Goal: Book appointment/travel/reservation

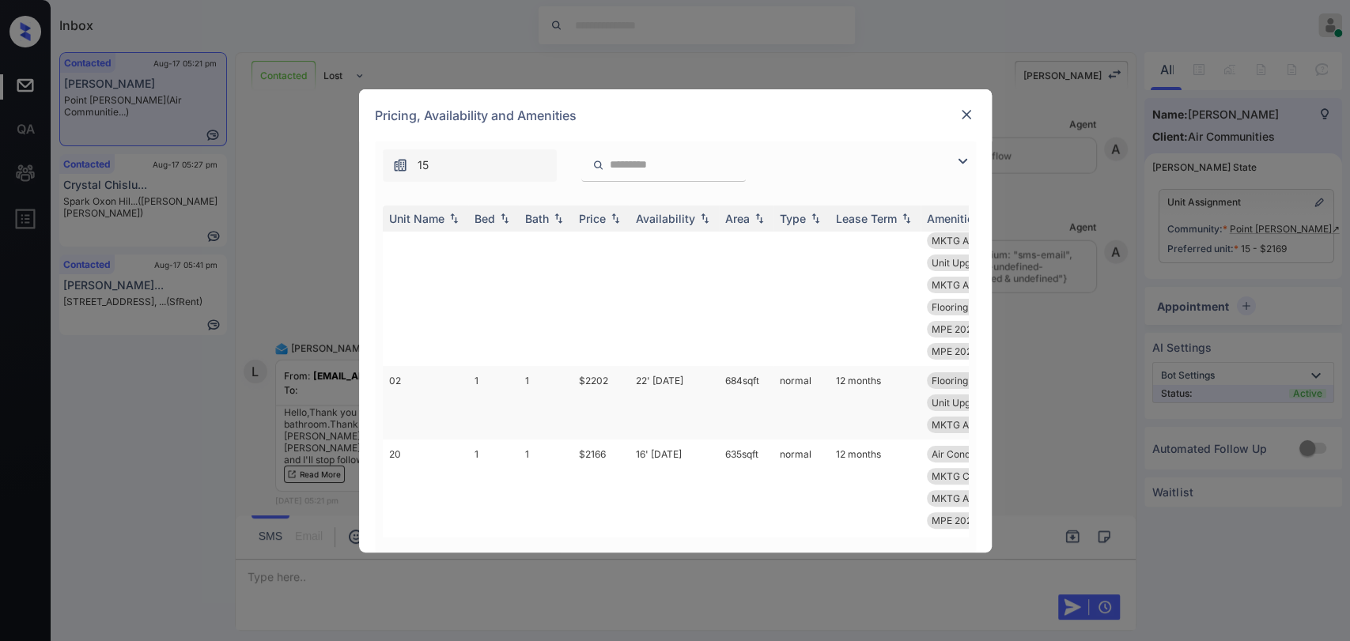
scroll to position [351, 0]
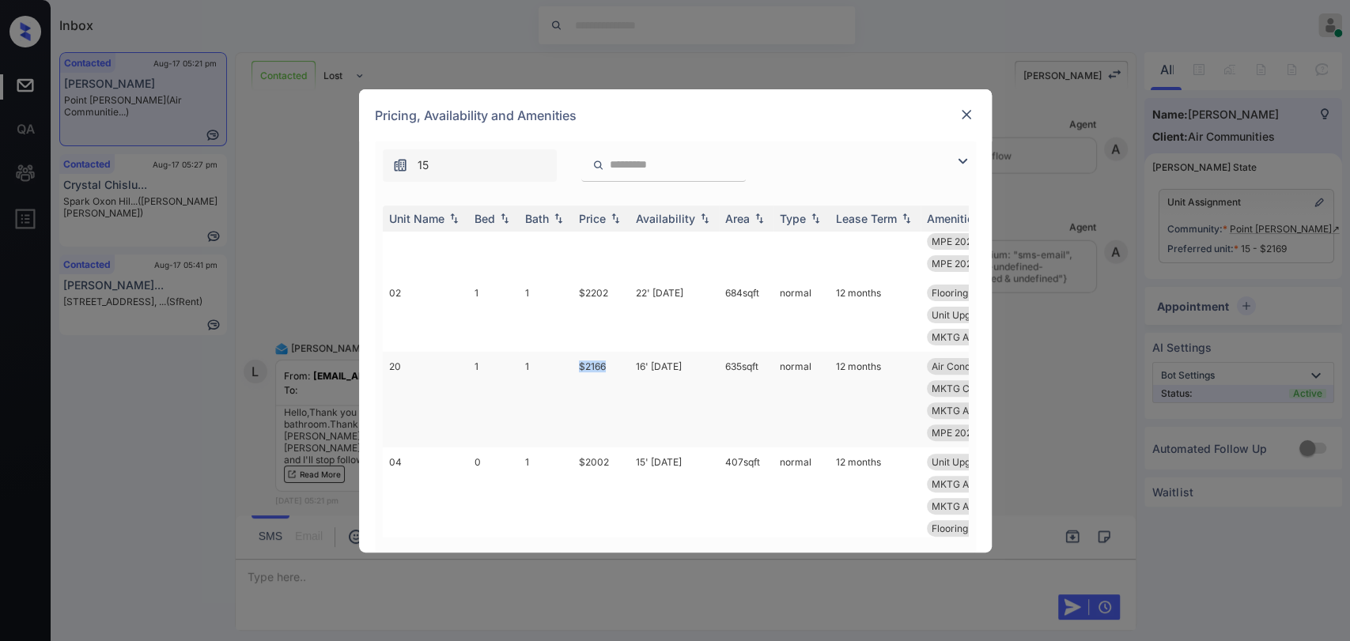
drag, startPoint x: 580, startPoint y: 364, endPoint x: 615, endPoint y: 364, distance: 34.8
click at [615, 364] on td "$2166" at bounding box center [601, 400] width 57 height 96
copy td "$2166"
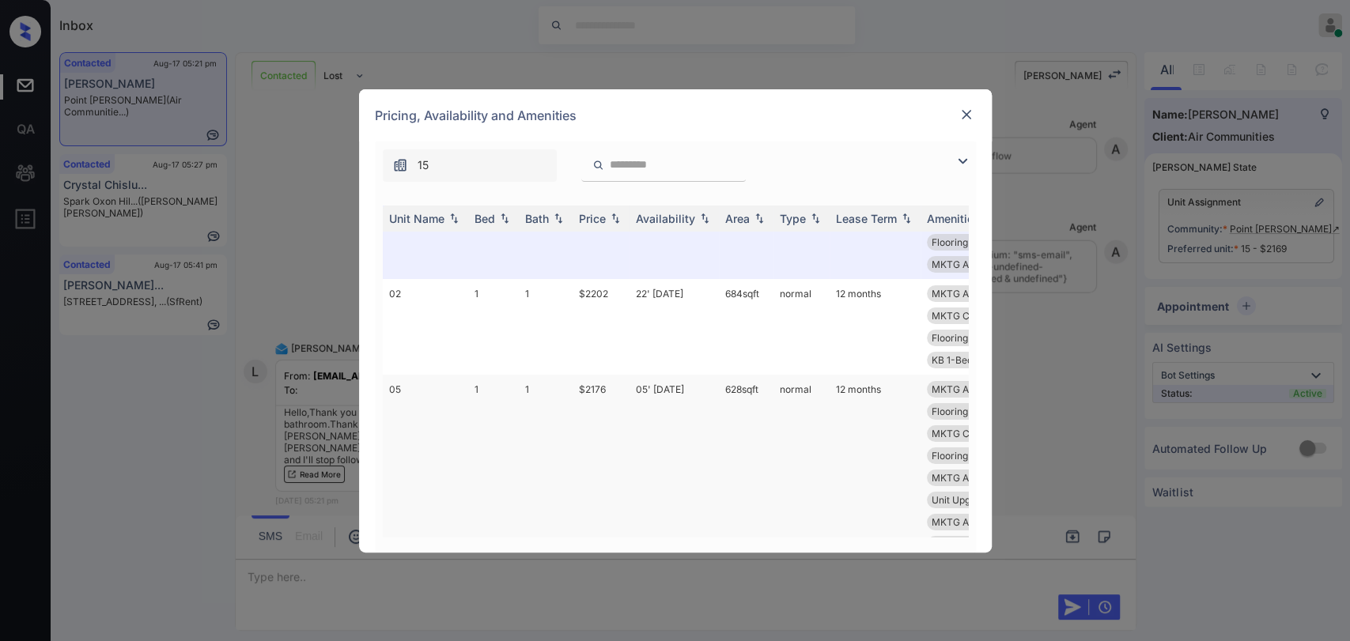
scroll to position [0, 0]
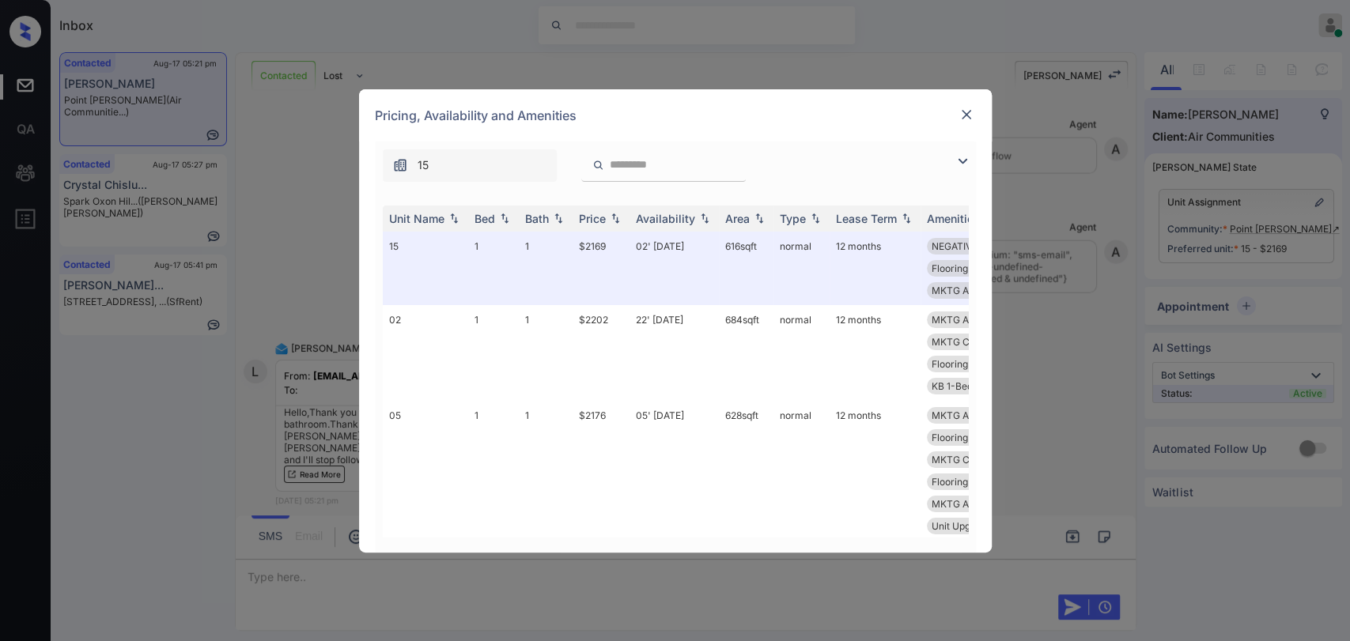
click at [962, 119] on img at bounding box center [966, 115] width 16 height 16
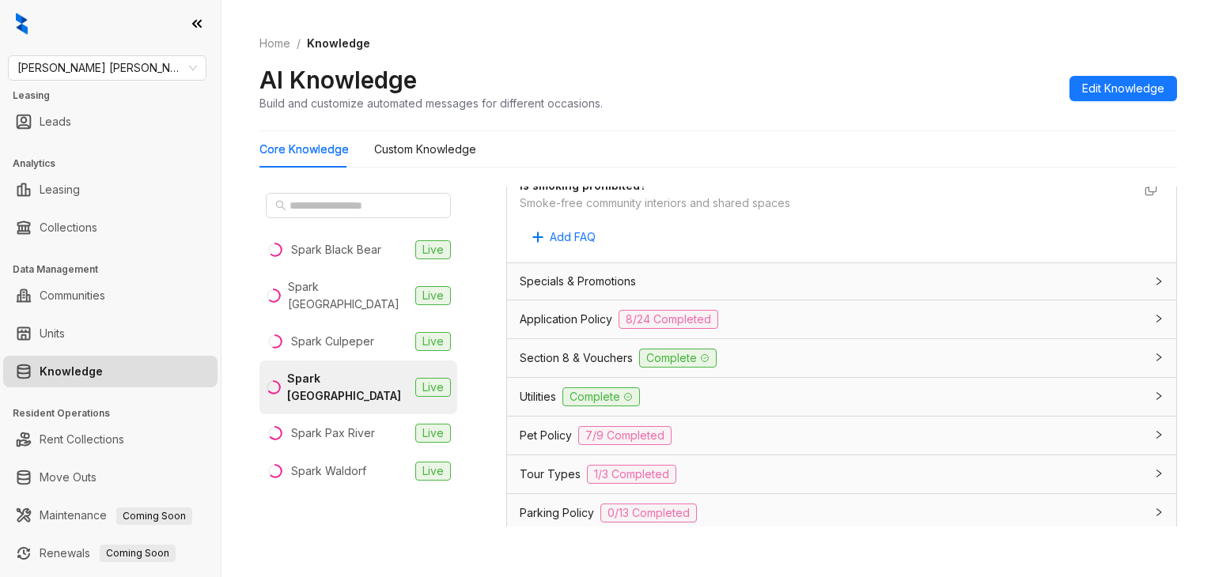
scroll to position [949, 0]
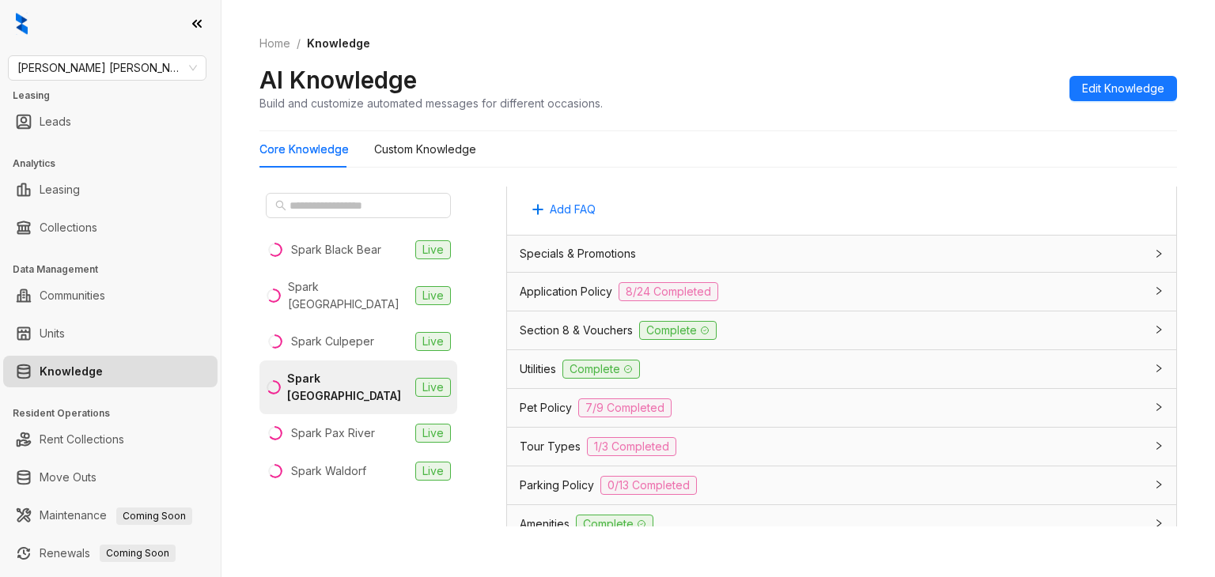
click at [590, 292] on span "Application Policy" at bounding box center [566, 291] width 93 height 17
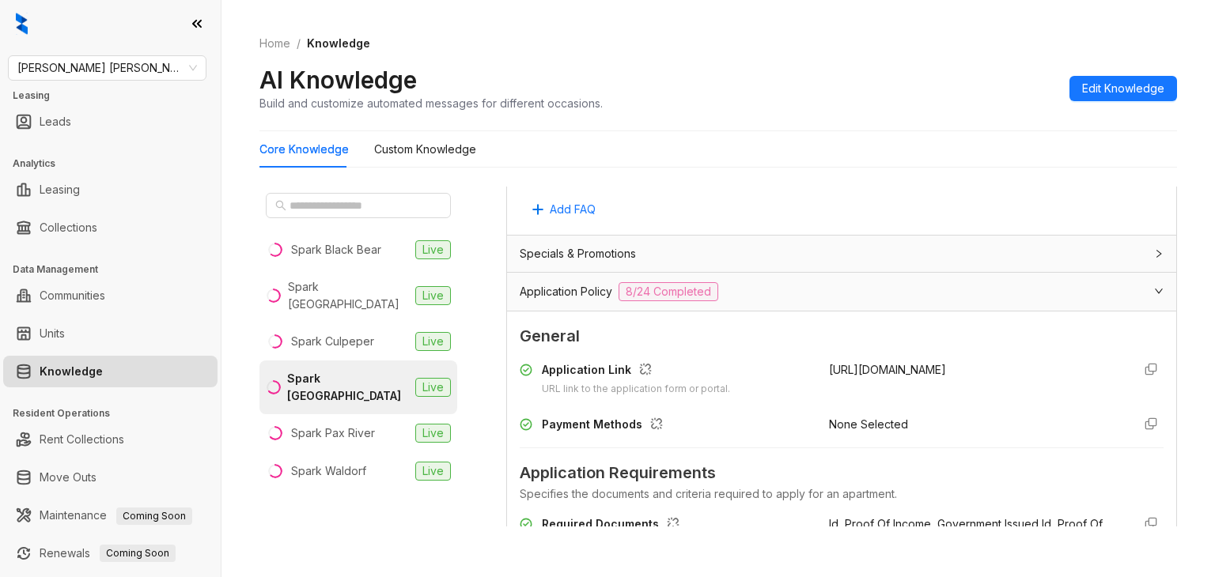
click at [829, 366] on span "https://sparkoxonhill.securecafe.com/onlineleasing" at bounding box center [887, 369] width 117 height 13
copy div "https://sparkoxonhill.securecafe.com/onlineleasing"
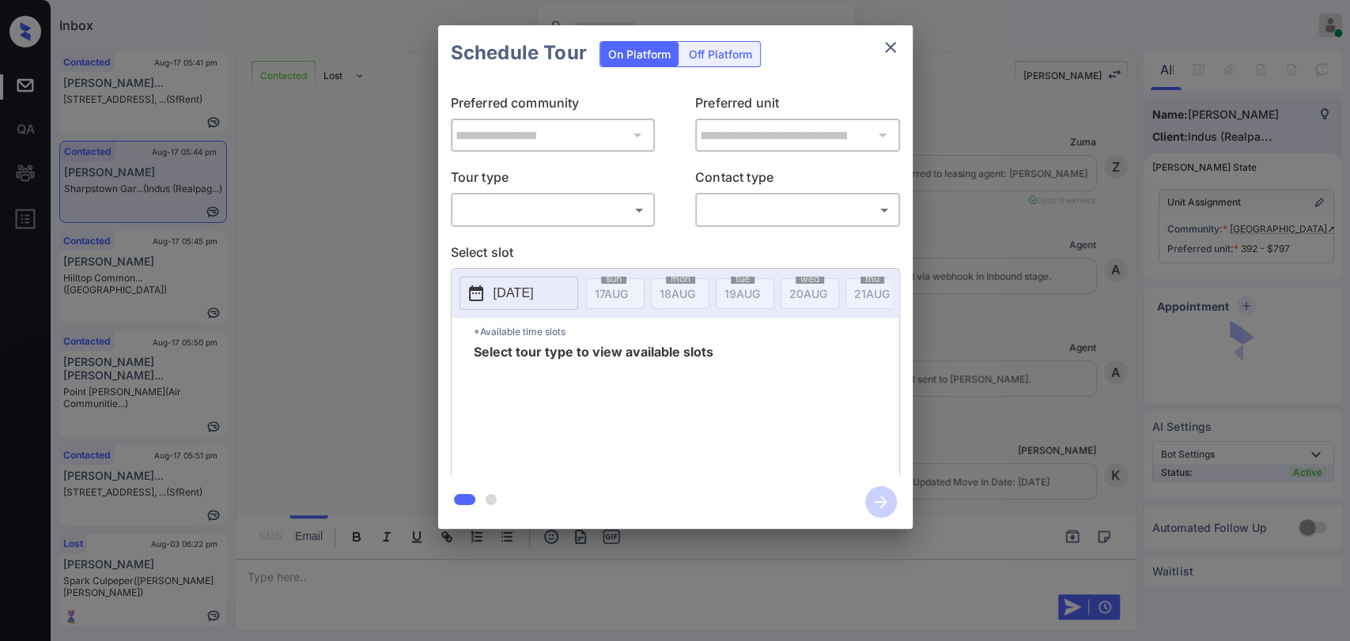
scroll to position [1725, 0]
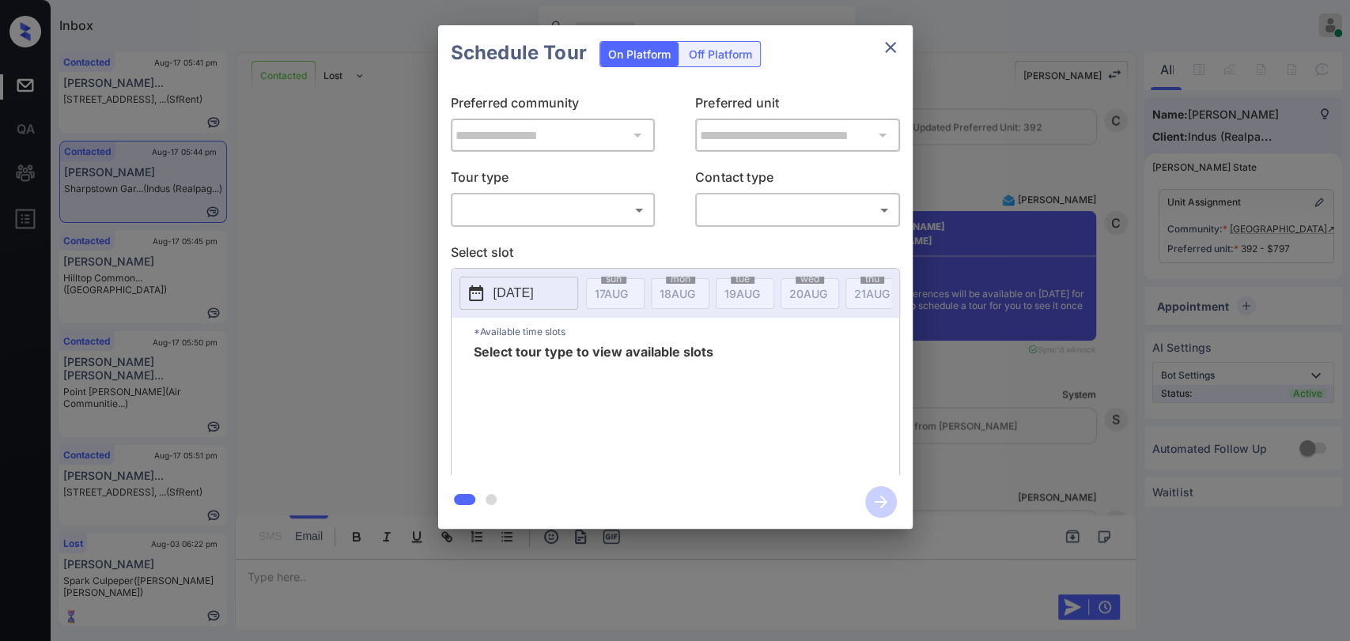
click at [525, 204] on body "Inbox Danielle Dela Cruz Online Set yourself offline Set yourself on break Prof…" at bounding box center [675, 320] width 1350 height 641
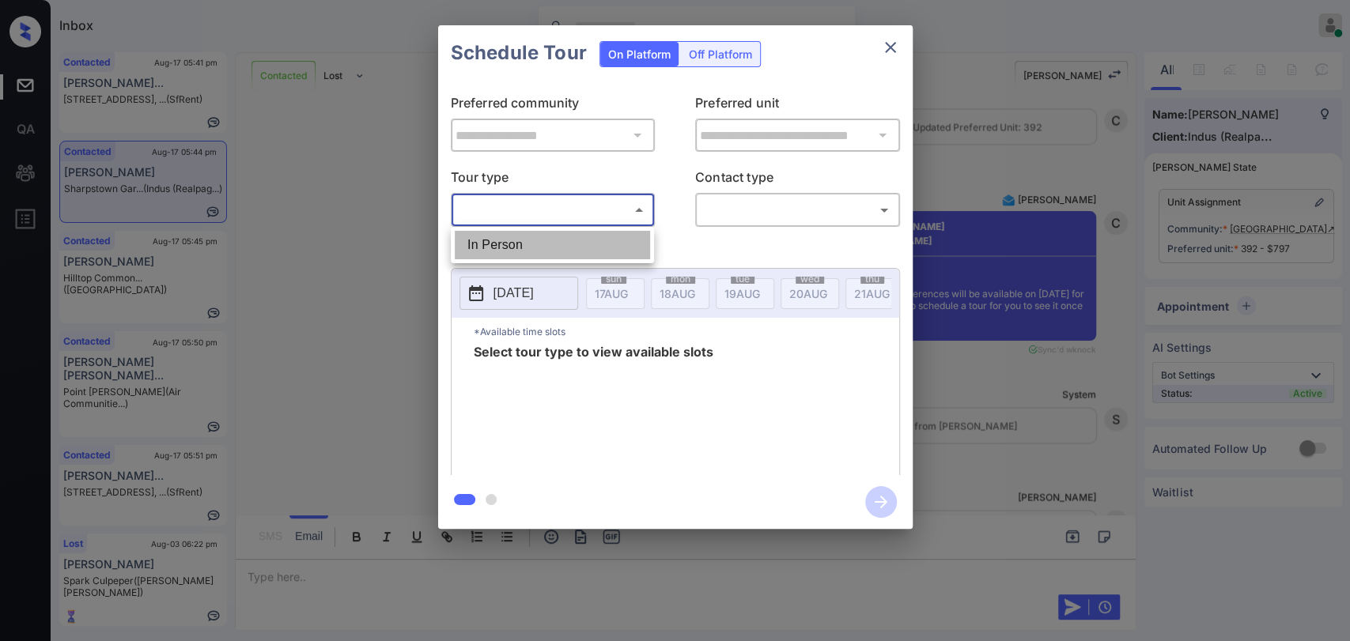
click at [515, 236] on li "In Person" at bounding box center [552, 245] width 195 height 28
type input "********"
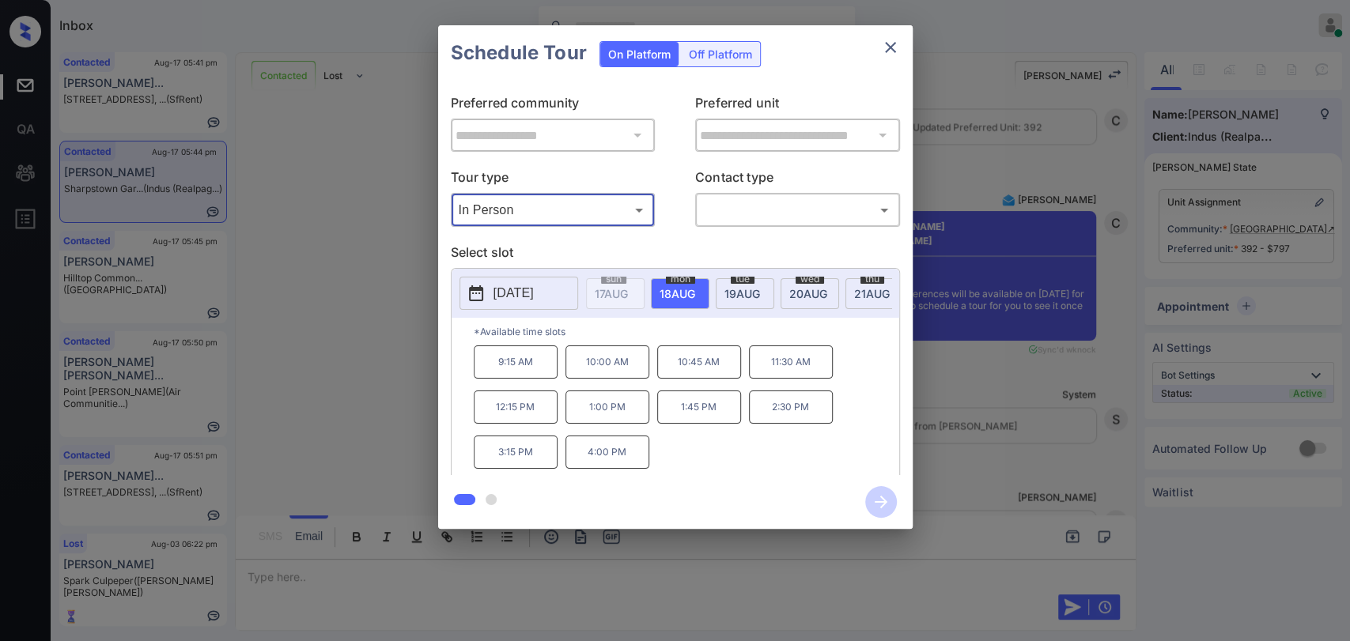
click at [534, 295] on p "2025-08-18" at bounding box center [513, 293] width 40 height 19
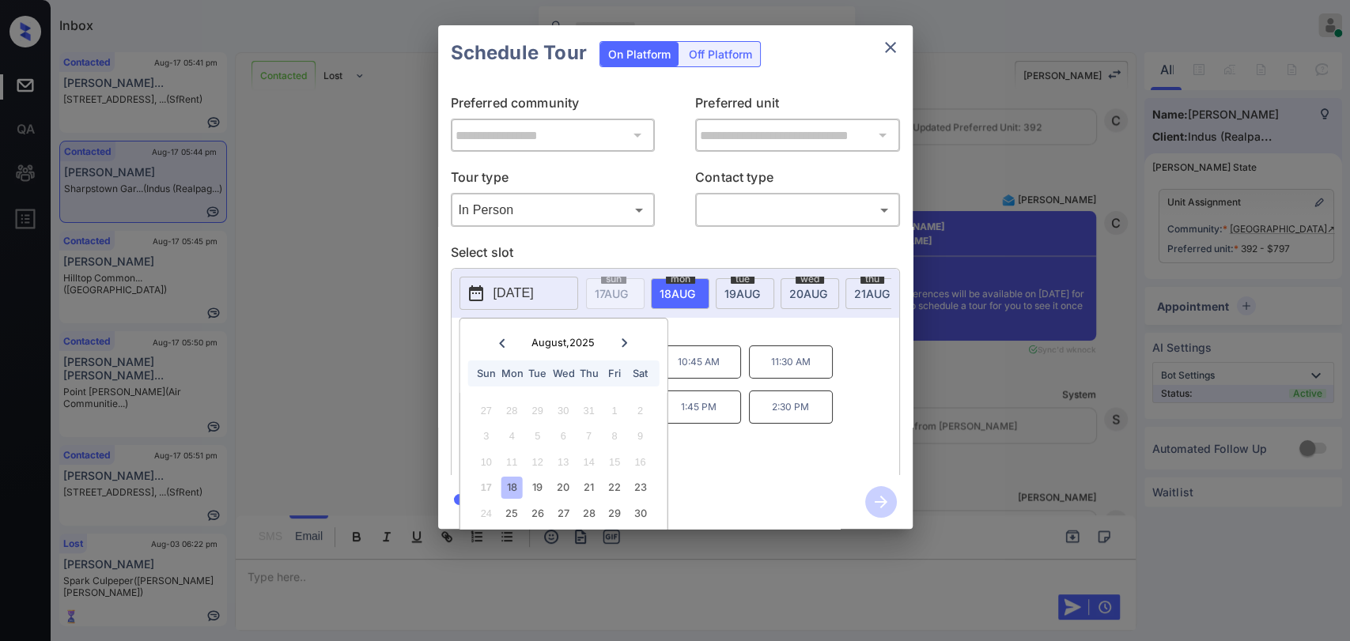
click at [620, 340] on icon at bounding box center [624, 342] width 9 height 9
click at [538, 470] on div "14" at bounding box center [537, 462] width 21 height 21
drag, startPoint x: 500, startPoint y: 327, endPoint x: 496, endPoint y: 354, distance: 27.2
click at [500, 329] on div "October , 2025 Sun Mon Tue Wed Thu Fri Sat" at bounding box center [562, 356] width 207 height 74
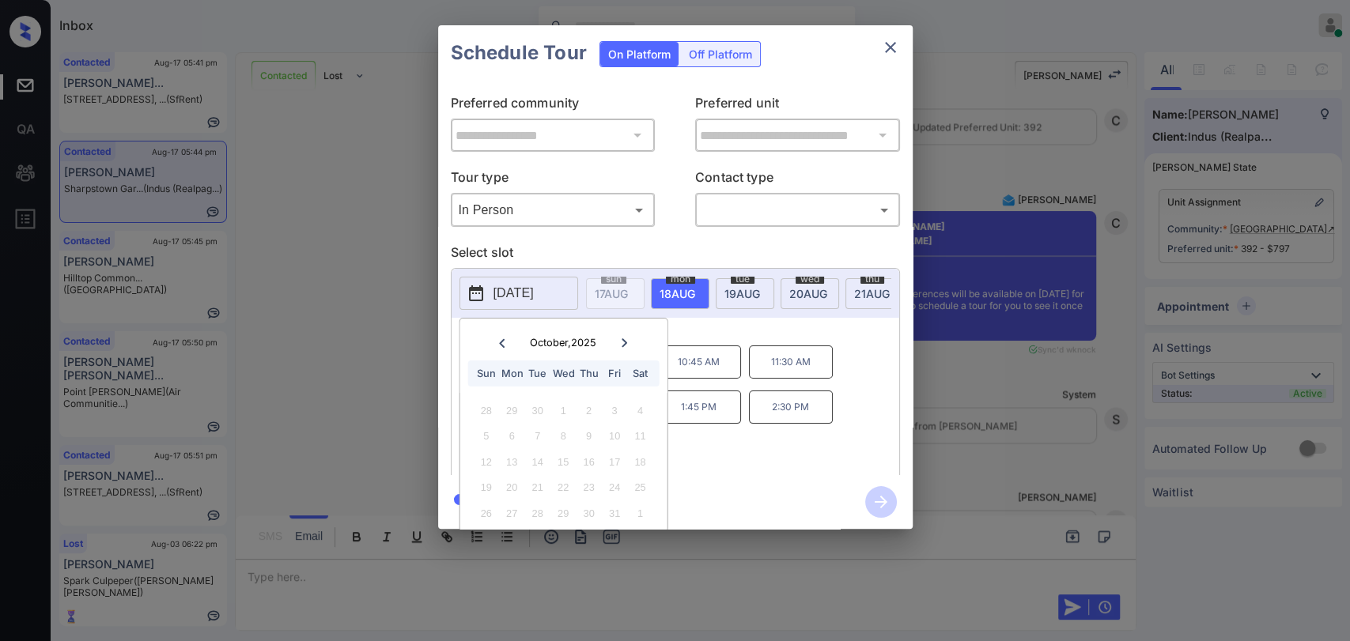
click at [496, 354] on div "October , 2025 Sun Mon Tue Wed Thu Fri Sat" at bounding box center [562, 356] width 207 height 74
click at [497, 350] on div at bounding box center [501, 343] width 21 height 20
click at [696, 484] on div at bounding box center [675, 502] width 474 height 54
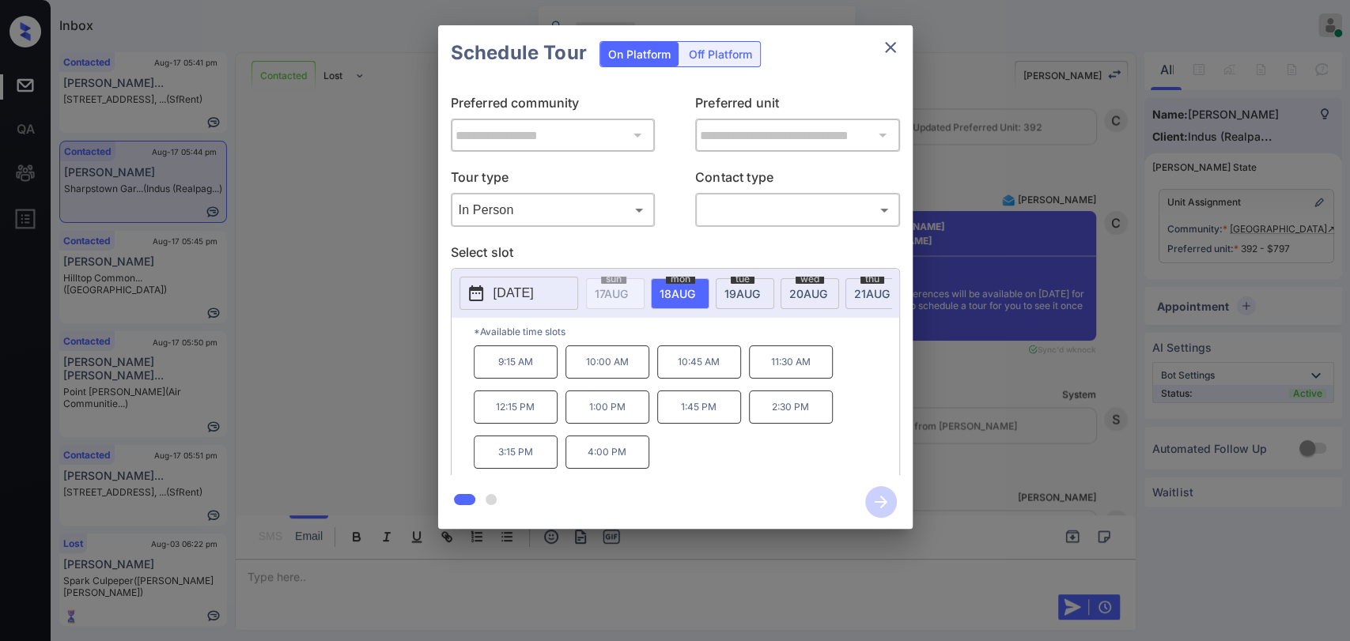
click at [890, 47] on icon "close" at bounding box center [890, 47] width 11 height 11
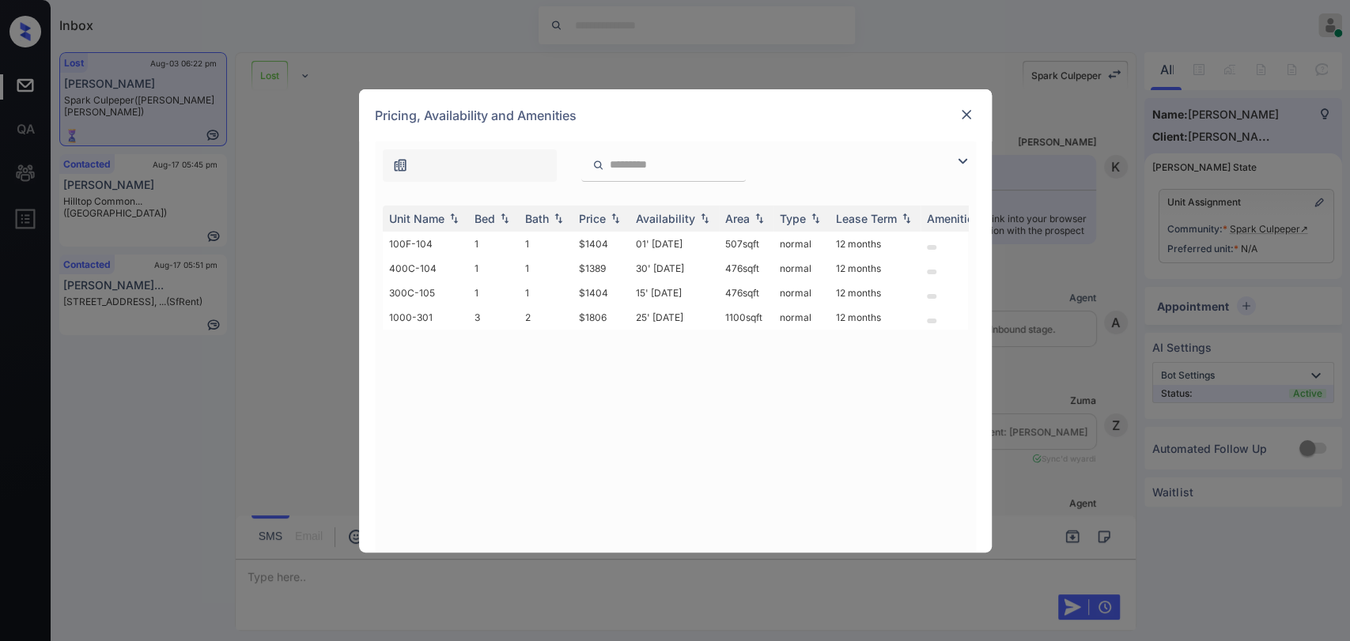
scroll to position [2029, 0]
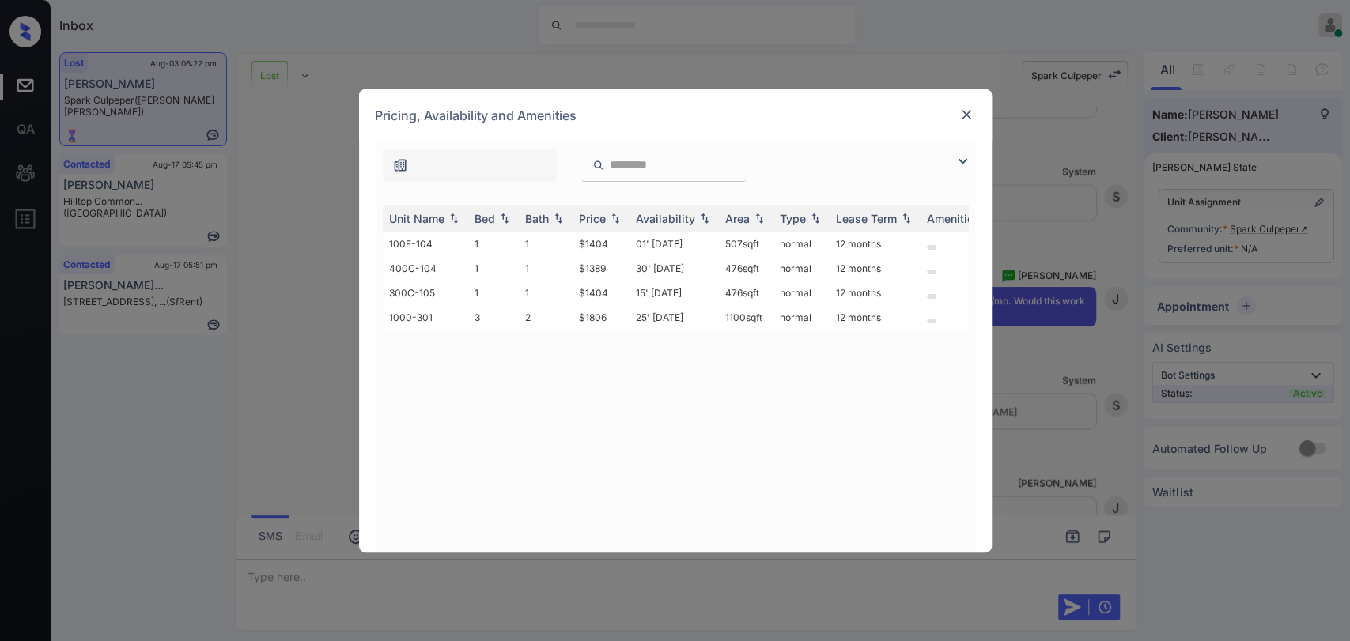
click at [971, 110] on img at bounding box center [966, 115] width 16 height 16
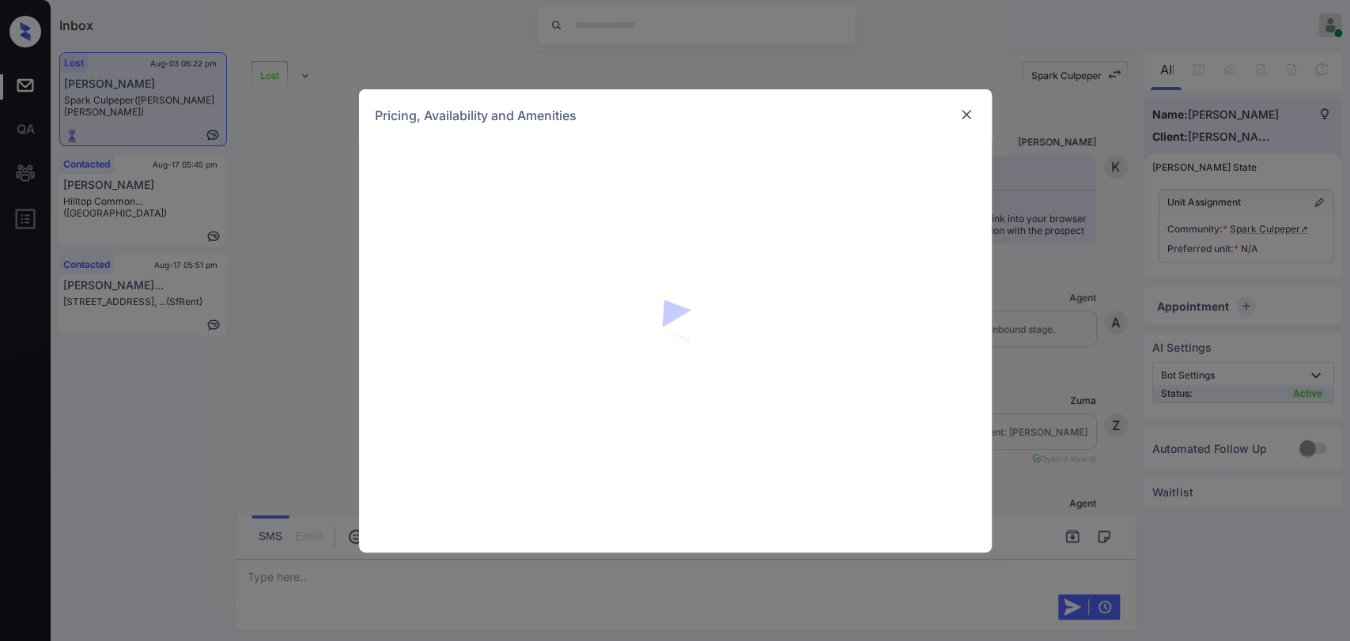
scroll to position [3699, 0]
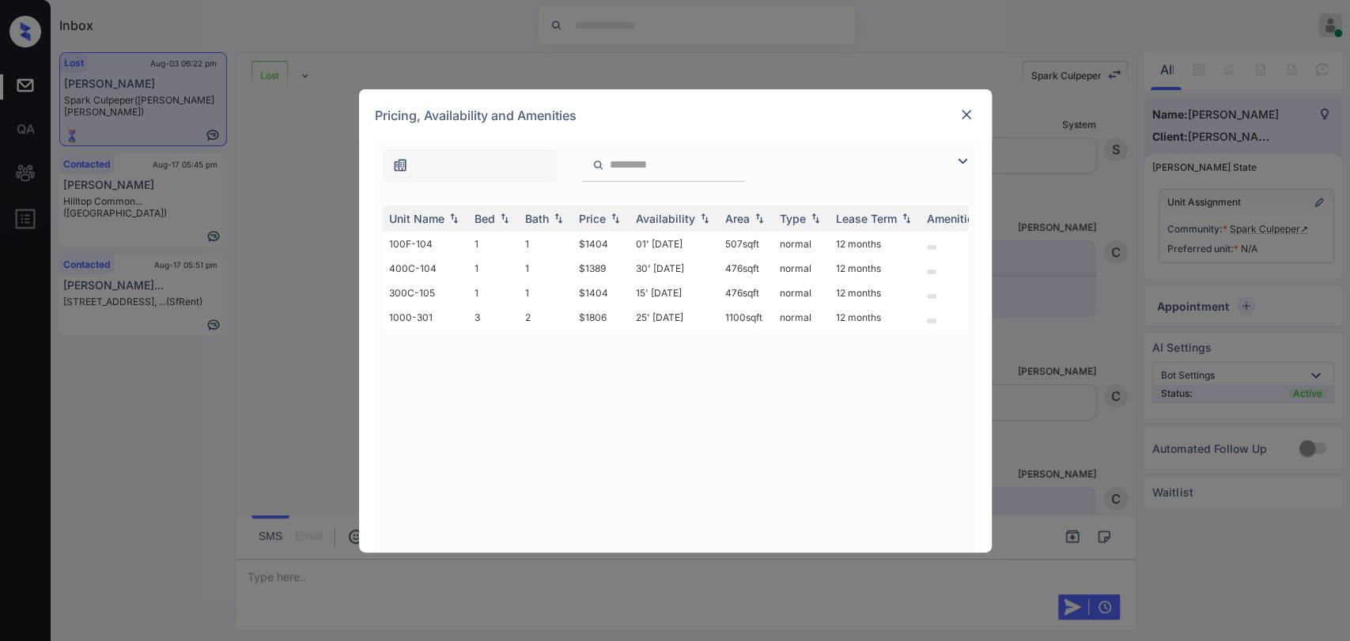
click at [962, 115] on img at bounding box center [966, 115] width 16 height 16
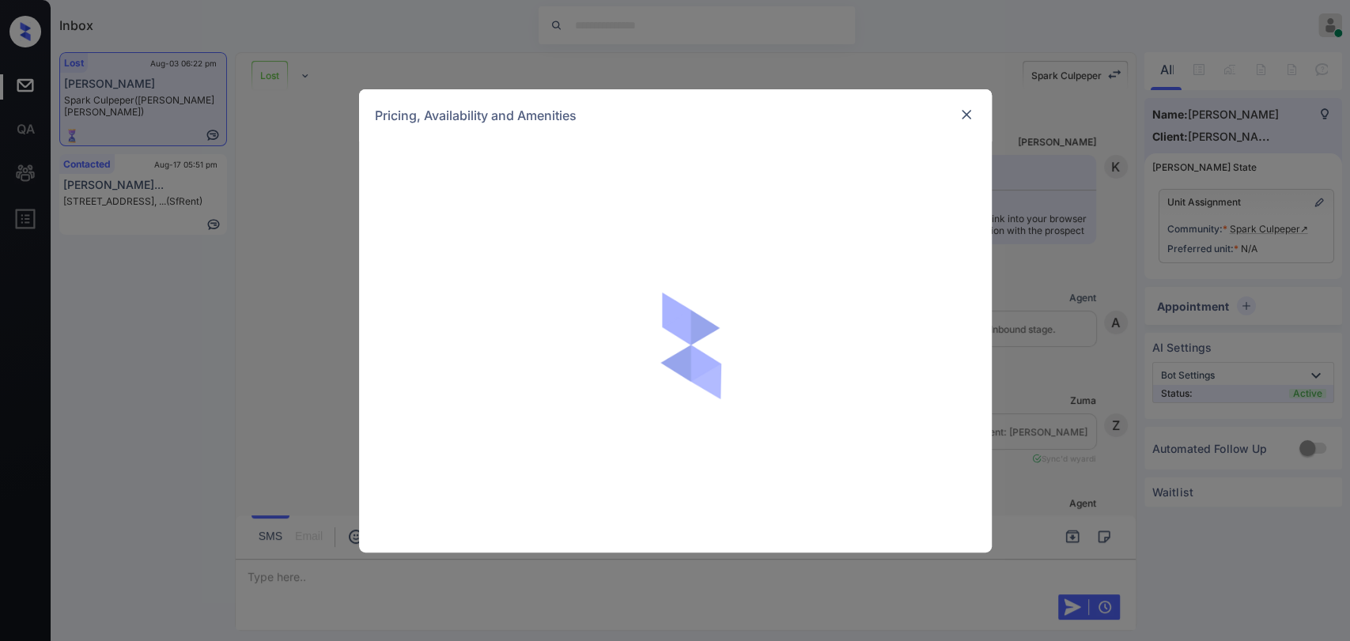
scroll to position [3962, 0]
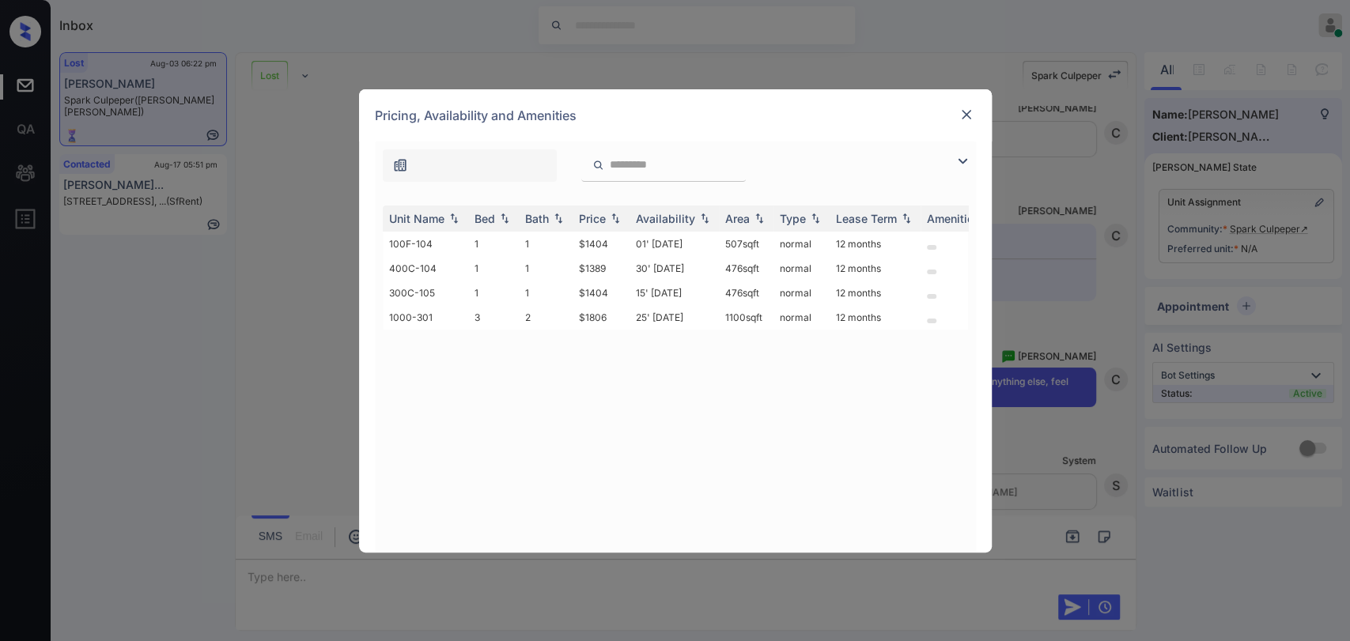
click at [962, 114] on img at bounding box center [966, 115] width 16 height 16
